Goal: Subscribe to service/newsletter

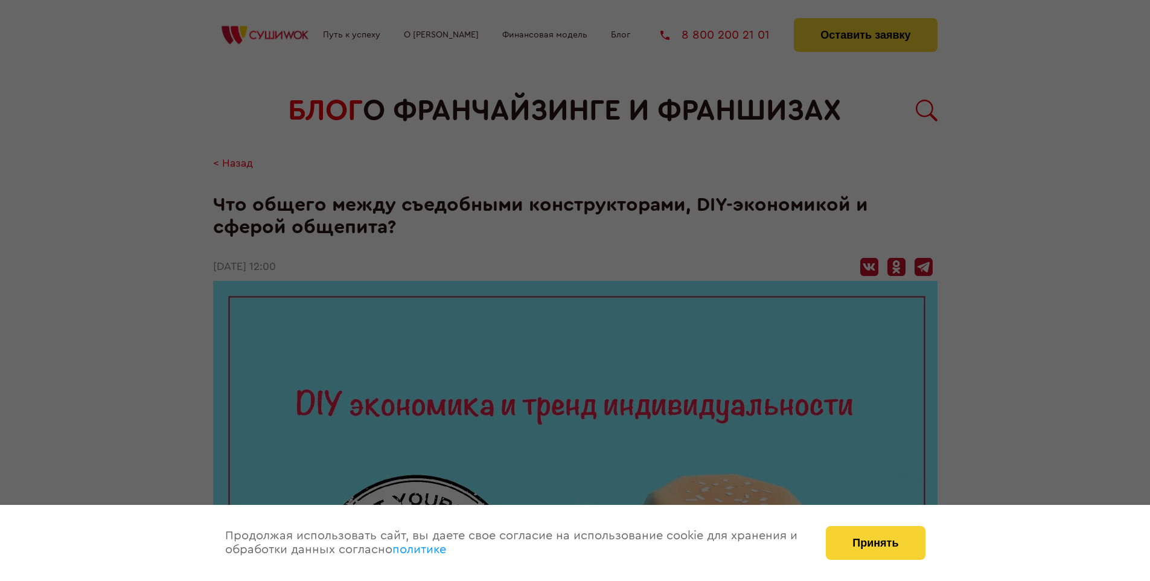
scroll to position [1309, 0]
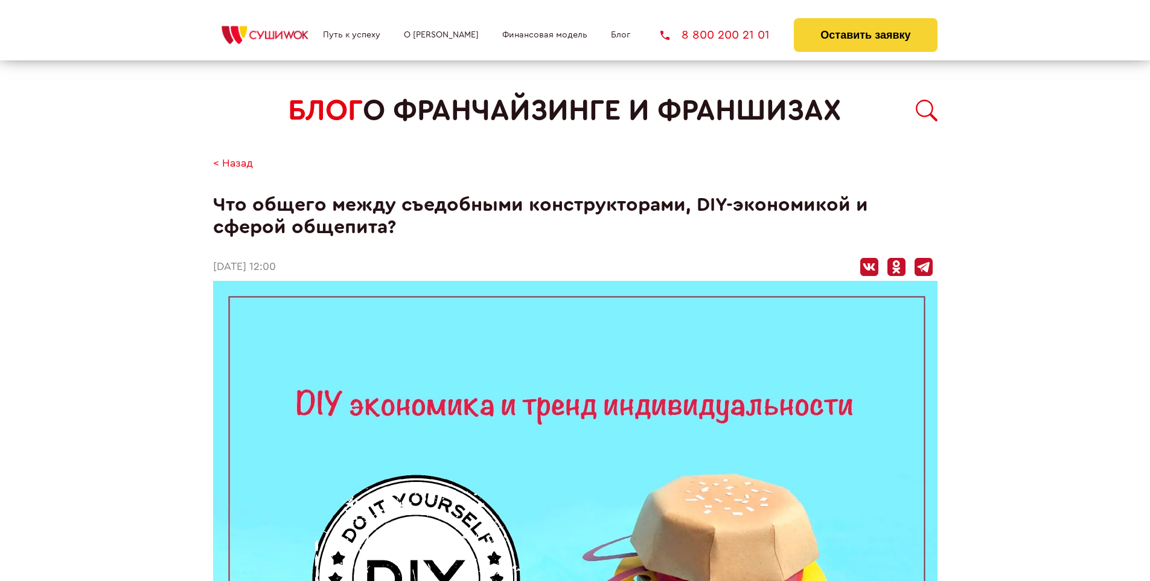
scroll to position [1309, 0]
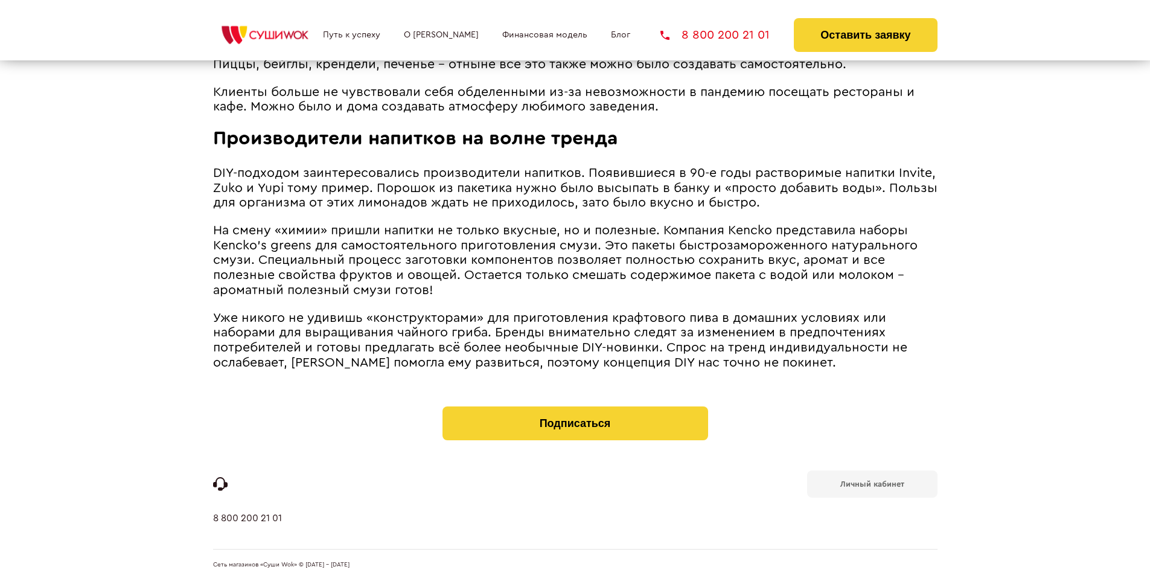
click at [872, 483] on b "Личный кабинет" at bounding box center [872, 484] width 64 height 8
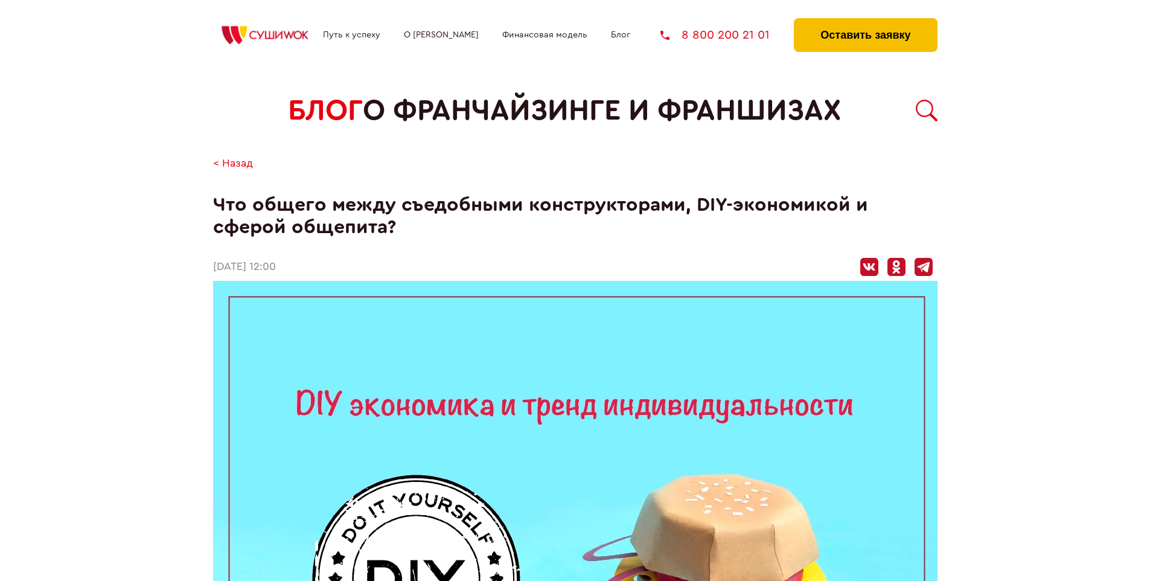
click at [865, 21] on button "Оставить заявку" at bounding box center [865, 35] width 143 height 34
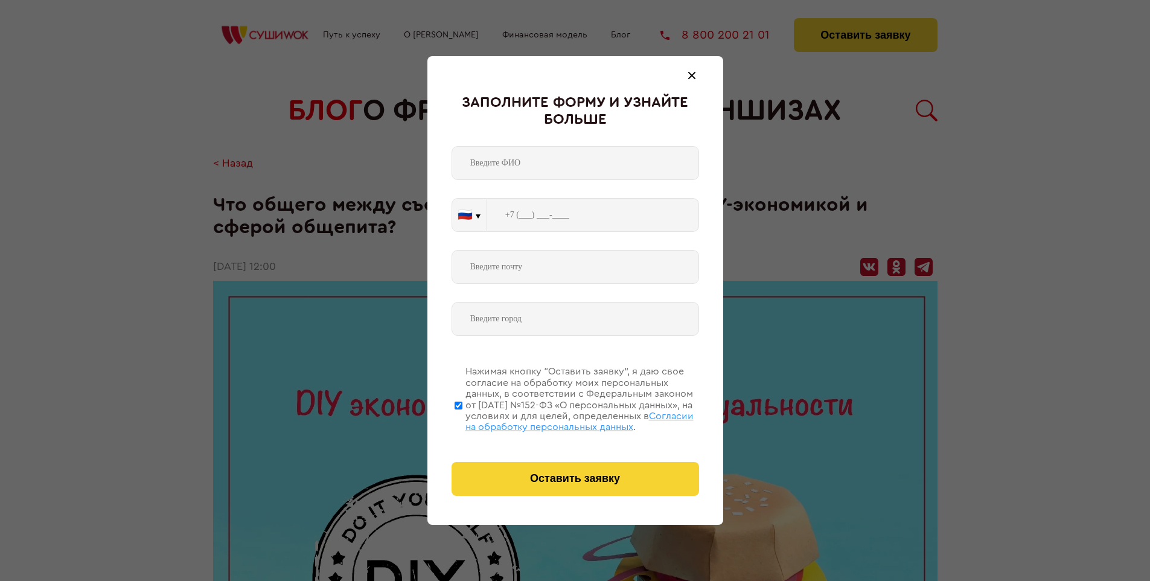
click at [560, 420] on span "Согласии на обработку персональных данных" at bounding box center [579, 421] width 228 height 21
click at [462, 420] on input "Нажимая кнопку “Оставить заявку”, я даю свое согласие на обработку моих персона…" at bounding box center [459, 405] width 8 height 97
checkbox input "false"
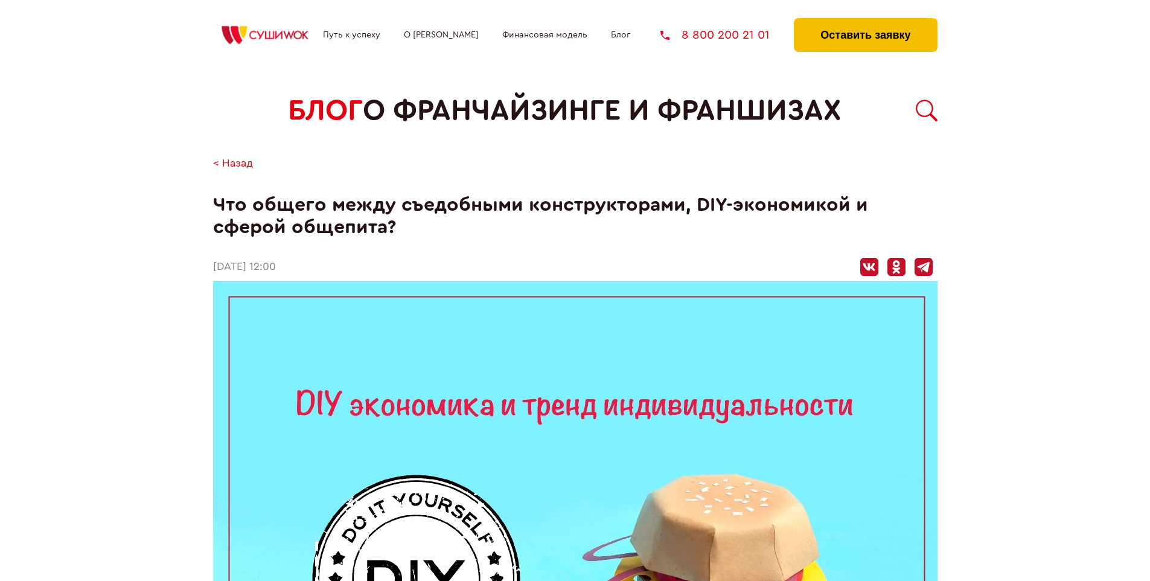
click at [865, 21] on button "Оставить заявку" at bounding box center [865, 35] width 143 height 34
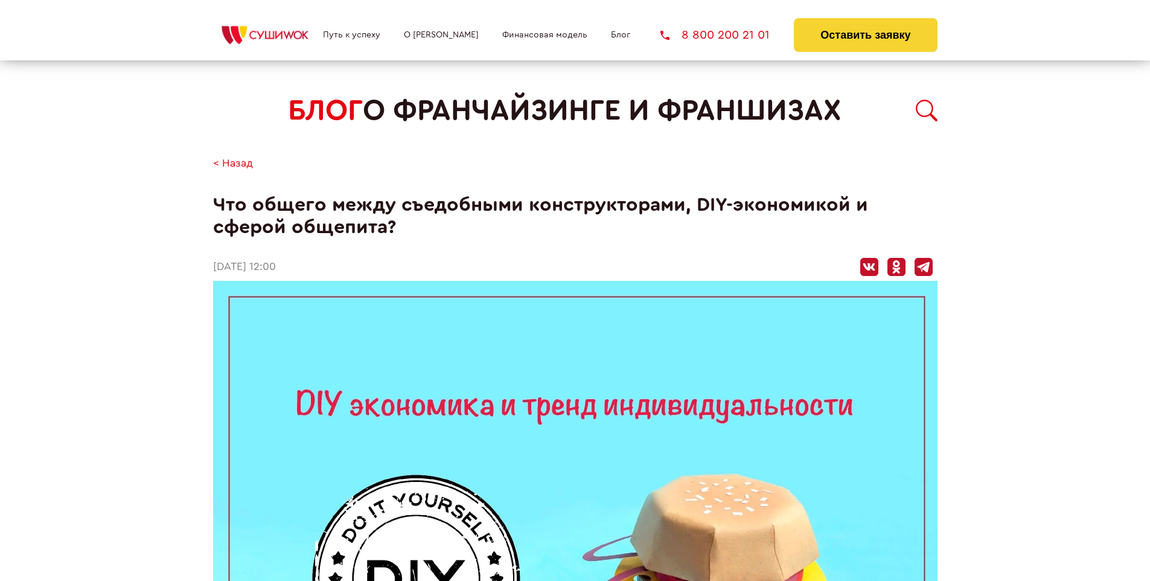
scroll to position [1309, 0]
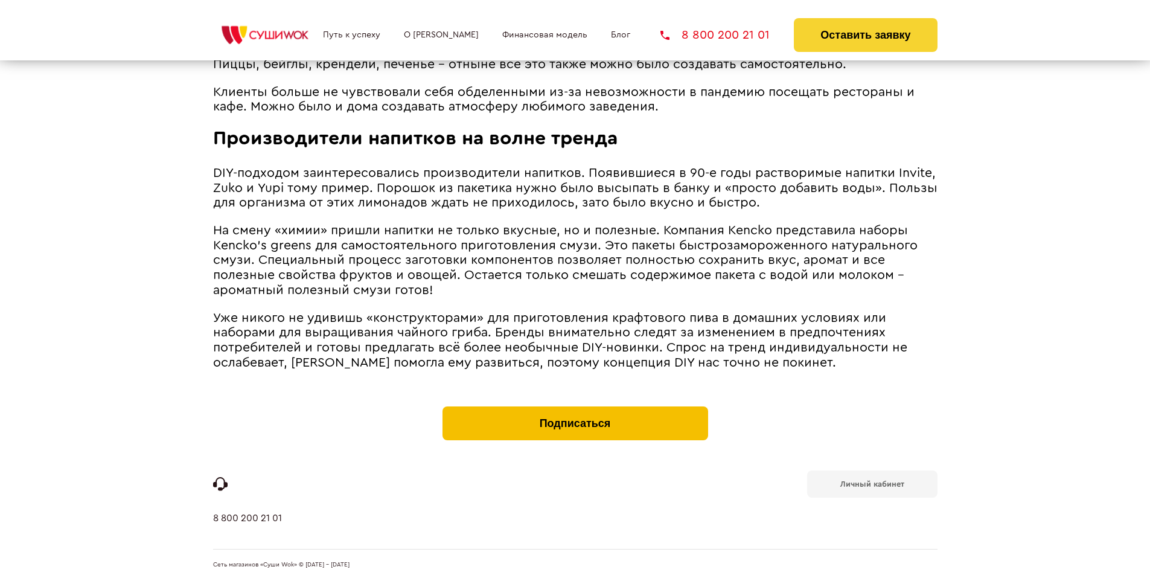
click at [575, 409] on button "Подписаться" at bounding box center [576, 423] width 266 height 34
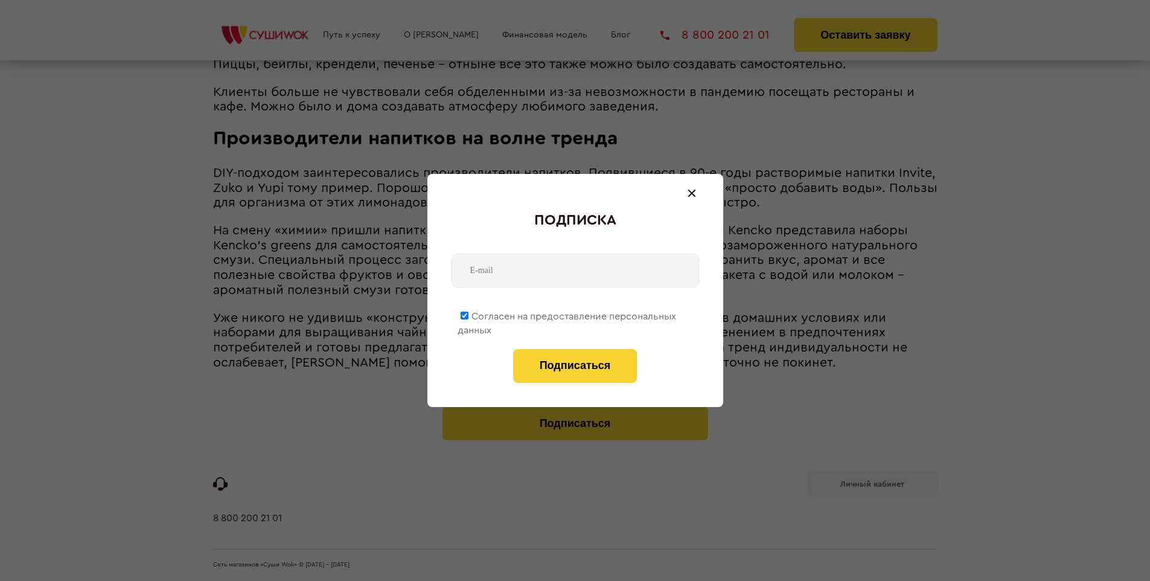
click at [567, 314] on span "Согласен на предоставление персональных данных" at bounding box center [567, 324] width 219 height 24
click at [468, 314] on input "Согласен на предоставление персональных данных" at bounding box center [465, 316] width 8 height 8
checkbox input "false"
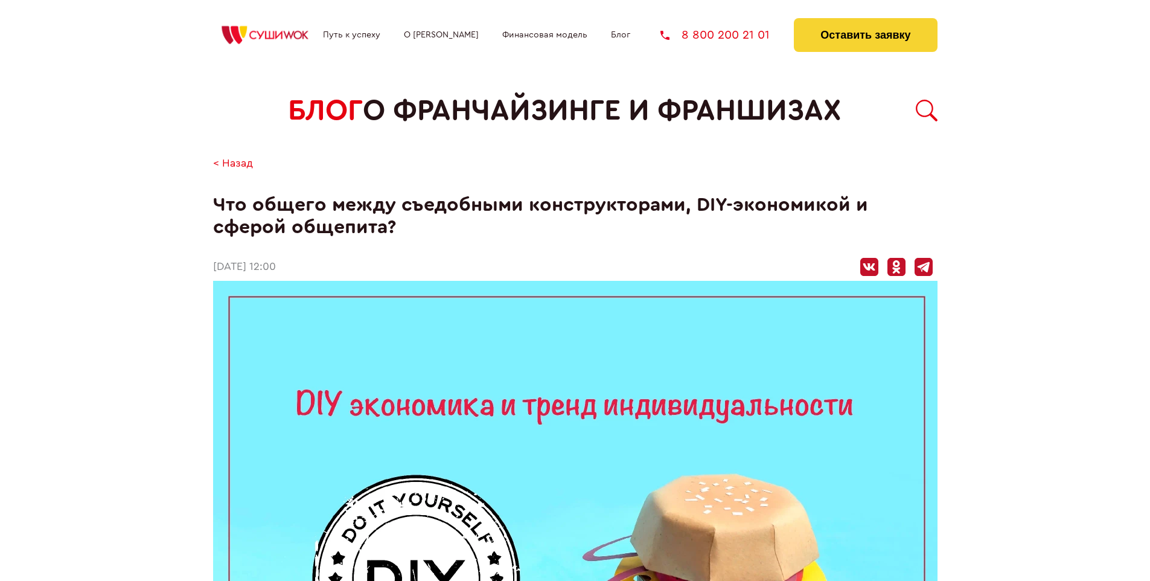
scroll to position [1309, 0]
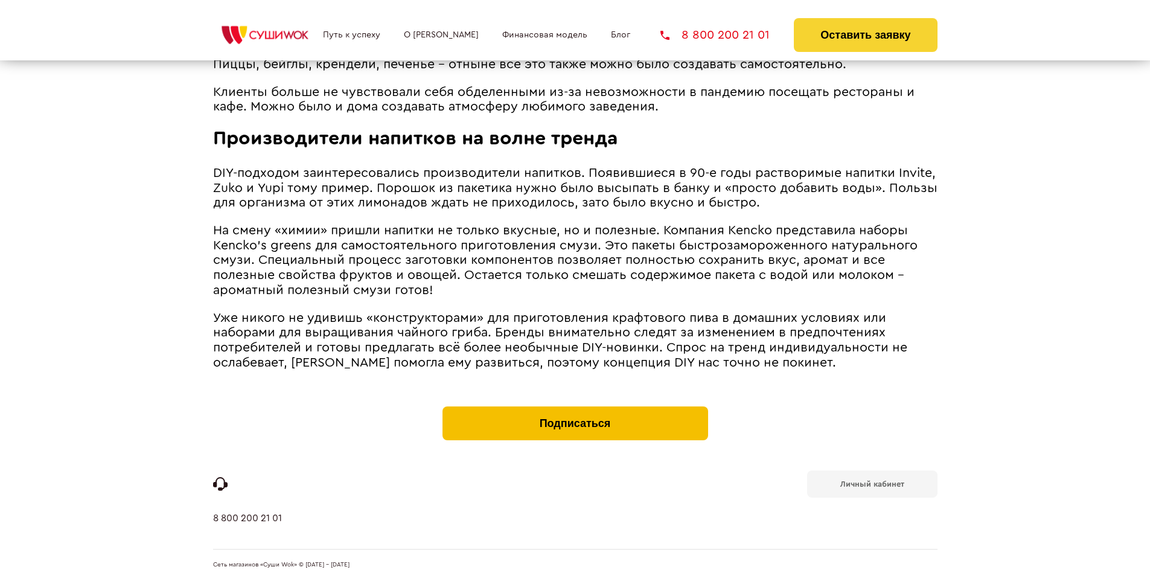
click at [575, 409] on button "Подписаться" at bounding box center [576, 423] width 266 height 34
